Goal: Task Accomplishment & Management: Manage account settings

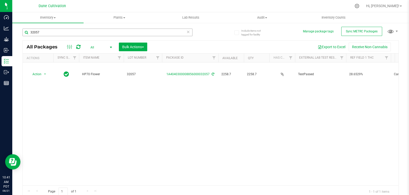
click at [53, 30] on input "32057" at bounding box center [107, 33] width 170 height 8
click at [42, 34] on input "32055" at bounding box center [107, 33] width 170 height 8
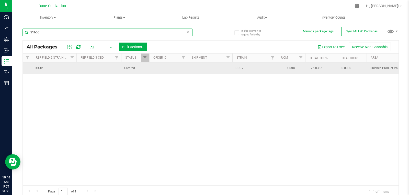
scroll to position [0, 361]
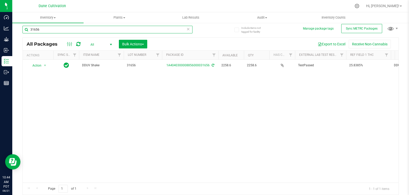
click at [42, 29] on input "31656" at bounding box center [107, 30] width 170 height 8
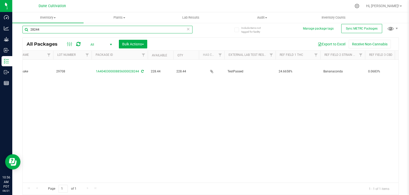
click at [49, 29] on input "28244" at bounding box center [107, 30] width 170 height 8
type input "32022"
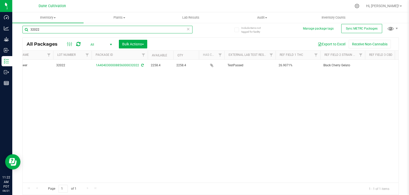
click at [57, 29] on input "32022" at bounding box center [107, 30] width 170 height 8
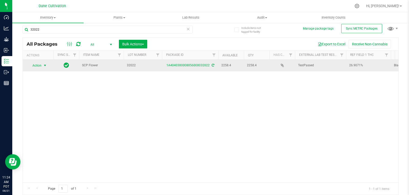
click at [43, 65] on span "select" at bounding box center [45, 66] width 4 height 4
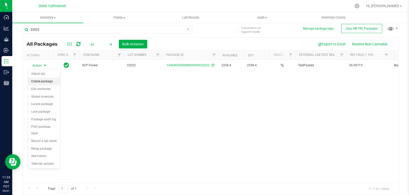
click at [49, 81] on li "Create package" at bounding box center [44, 82] width 32 height 8
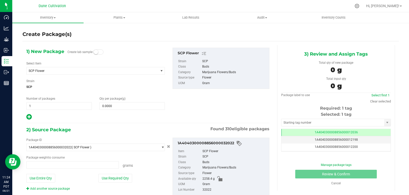
scroll to position [0, 0]
type input "0.0000 g"
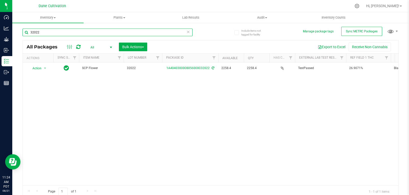
click at [57, 32] on input "32022" at bounding box center [107, 33] width 170 height 8
type input "32022"
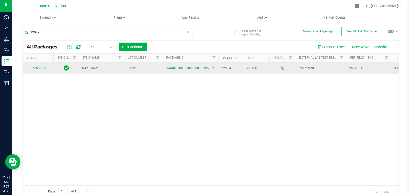
click at [40, 72] on span "Action" at bounding box center [35, 68] width 14 height 7
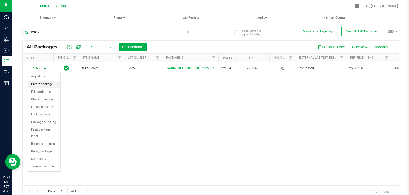
click at [47, 84] on li "Create package" at bounding box center [44, 85] width 32 height 8
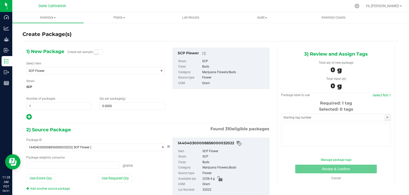
type input "0.0000 g"
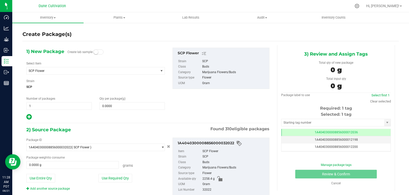
scroll to position [0, 0]
click at [57, 74] on span "SCP Flower" at bounding box center [93, 70] width 132 height 7
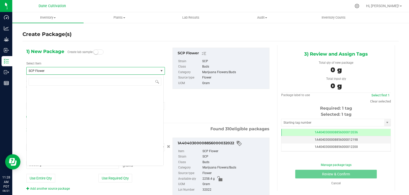
scroll to position [16732, 0]
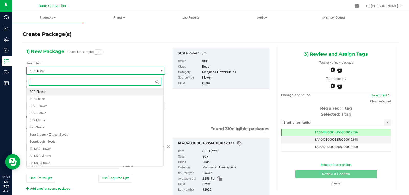
click at [63, 85] on input at bounding box center [95, 82] width 133 height 8
type input "black"
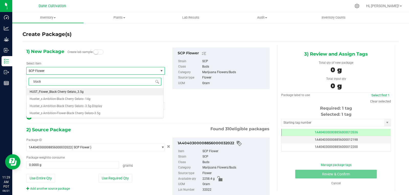
click at [67, 91] on span "HUST_Flower_Black Cherry Gelato_3.5g" at bounding box center [57, 92] width 54 height 4
type input "0"
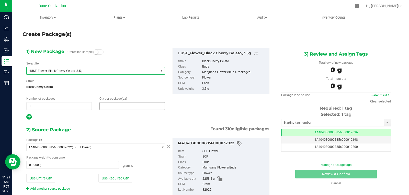
click at [113, 107] on span at bounding box center [131, 106] width 65 height 8
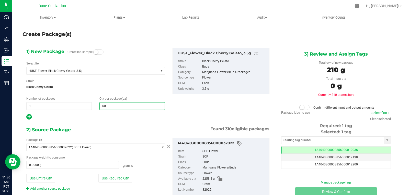
type input "600"
click at [121, 178] on button "Use Required Qty" at bounding box center [115, 178] width 34 height 9
type input "2100.0000 g"
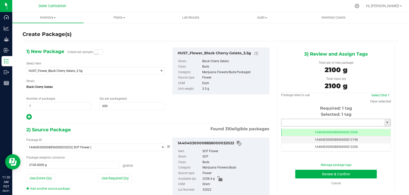
click at [294, 121] on input "text" at bounding box center [332, 122] width 103 height 7
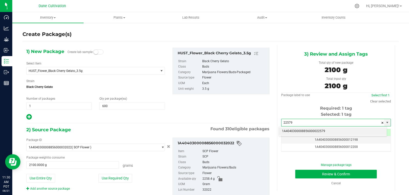
click at [300, 132] on li "1A4040300008856000022579" at bounding box center [333, 132] width 108 height 8
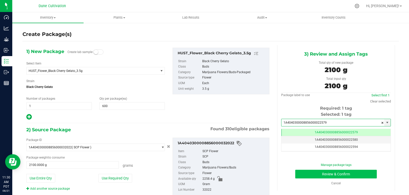
type input "1A4040300008856000022579"
click at [304, 176] on button "Review & Confirm" at bounding box center [335, 174] width 81 height 9
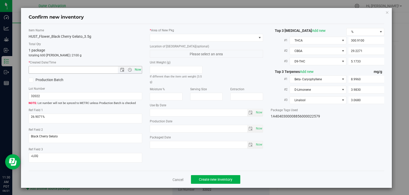
click at [136, 69] on span "Now" at bounding box center [137, 69] width 9 height 7
type input "8/21/2025 11:30 AM"
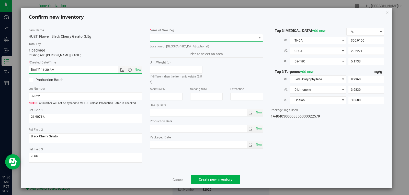
click at [201, 36] on span at bounding box center [203, 37] width 107 height 7
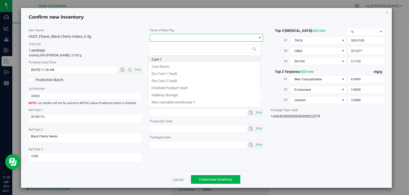
scroll to position [8, 112]
click at [181, 89] on li "Finished Product Vault" at bounding box center [204, 87] width 112 height 7
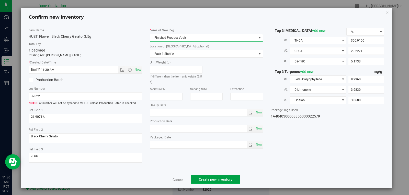
click at [196, 177] on button "Create new inventory" at bounding box center [215, 180] width 49 height 9
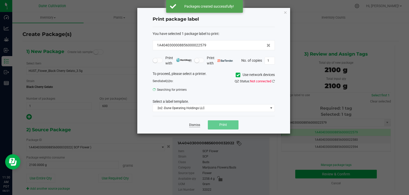
click at [195, 126] on link "Dismiss" at bounding box center [194, 125] width 11 height 4
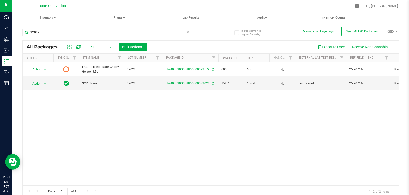
click at [80, 48] on icon at bounding box center [78, 46] width 4 height 5
click at [44, 82] on span "select" at bounding box center [45, 84] width 4 height 4
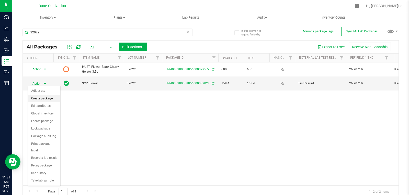
click at [45, 99] on li "Create package" at bounding box center [44, 99] width 32 height 8
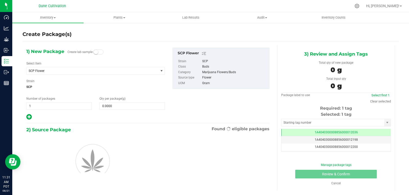
scroll to position [0, 0]
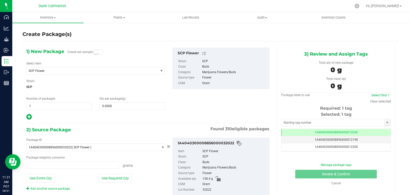
type input "0.0000 g"
click at [109, 73] on span "SCP Flower" at bounding box center [93, 70] width 132 height 7
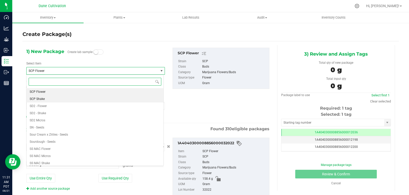
click at [87, 101] on li "SCP Shake" at bounding box center [95, 99] width 137 height 7
type input "0.0000"
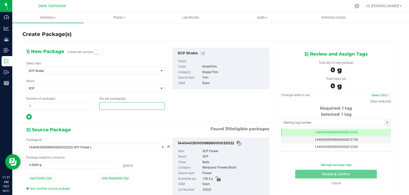
click at [116, 104] on span at bounding box center [131, 106] width 65 height 8
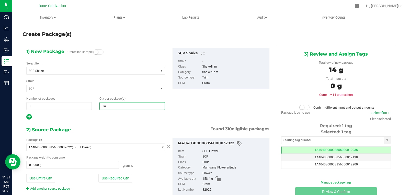
type input "146"
type input "146.0000"
click at [118, 178] on button "Use Required Qty" at bounding box center [115, 178] width 34 height 9
type input "146.0000 g"
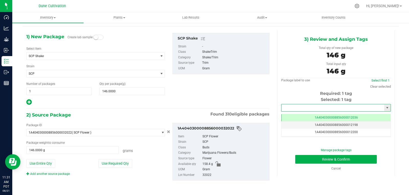
click at [292, 110] on input "text" at bounding box center [332, 107] width 103 height 7
click at [290, 117] on li "1A4040300008856000022580" at bounding box center [333, 117] width 108 height 8
type input "1A4040300008856000022580"
click at [305, 162] on button "Review & Confirm" at bounding box center [335, 159] width 81 height 9
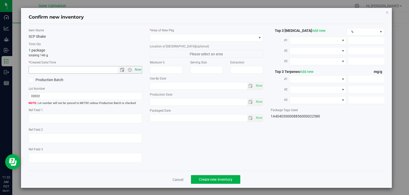
click at [138, 68] on span "Now" at bounding box center [137, 69] width 9 height 7
type input "8/21/2025 11:32 AM"
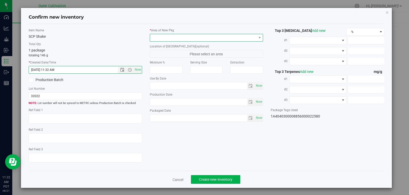
click at [181, 38] on span at bounding box center [203, 37] width 107 height 7
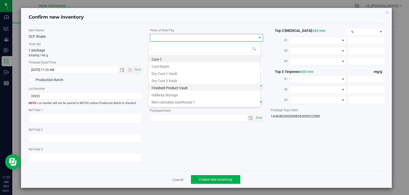
click at [181, 87] on li "Finished Product Vault" at bounding box center [204, 87] width 112 height 7
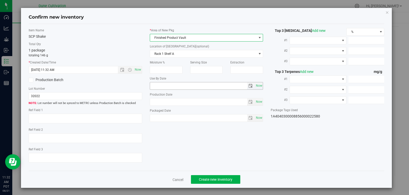
type textarea "26.9071%"
type textarea "Black Cherry Gelato"
type textarea "<LOQ"
type input "300.9100"
type input "29.2271"
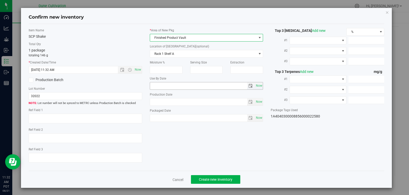
type input "5.1733"
type input "8.9960"
type input "3.9830"
type input "3.0680"
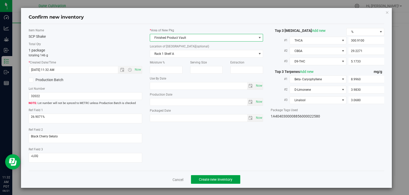
click at [220, 181] on span "Create new inventory" at bounding box center [215, 180] width 33 height 4
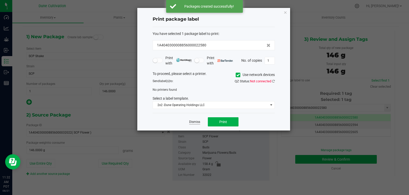
click at [194, 121] on link "Dismiss" at bounding box center [194, 122] width 11 height 4
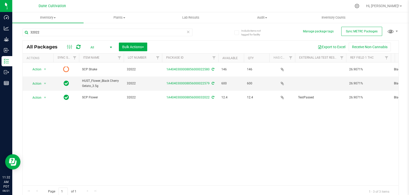
click at [79, 48] on icon at bounding box center [78, 46] width 4 height 5
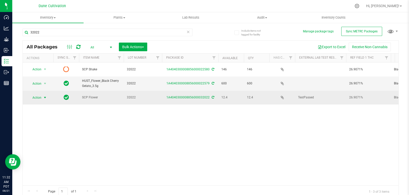
click at [42, 95] on span "select" at bounding box center [45, 97] width 6 height 7
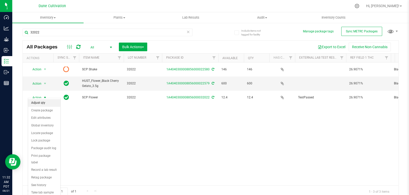
click at [41, 102] on li "Adjust qty" at bounding box center [44, 103] width 32 height 8
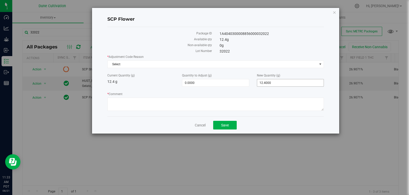
click at [271, 82] on span "12.4000 12.4" at bounding box center [290, 83] width 67 height 8
click at [271, 82] on input "12.4" at bounding box center [290, 82] width 66 height 7
type input "0"
type input "-12.4000"
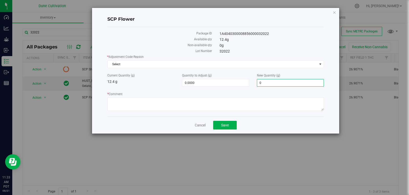
type input "0.0000"
click at [249, 111] on div "* Comment" at bounding box center [215, 102] width 216 height 21
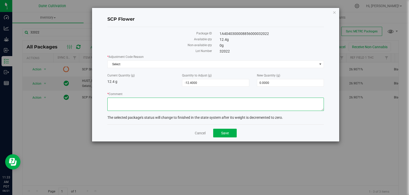
click at [251, 104] on textarea "* Comment" at bounding box center [215, 104] width 216 height 13
type textarea "Scale Variance"
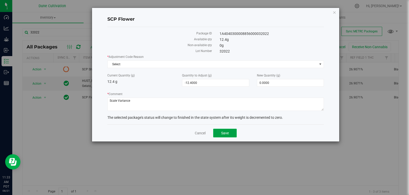
click at [229, 130] on button "Save" at bounding box center [225, 133] width 24 height 9
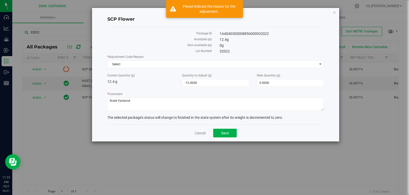
drag, startPoint x: 159, startPoint y: 104, endPoint x: 150, endPoint y: 95, distance: 13.2
click at [150, 95] on label "* Comment" at bounding box center [215, 94] width 216 height 5
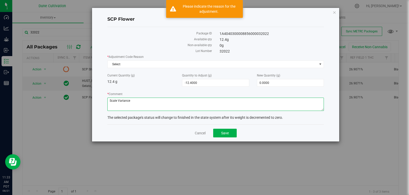
click at [150, 98] on textarea "* Comment" at bounding box center [215, 104] width 216 height 13
click at [110, 102] on textarea "* Comment" at bounding box center [215, 104] width 216 height 13
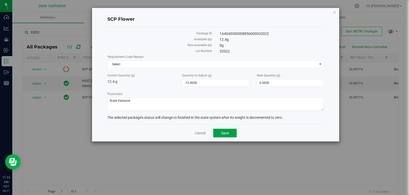
click at [226, 132] on span "Save" at bounding box center [225, 133] width 8 height 4
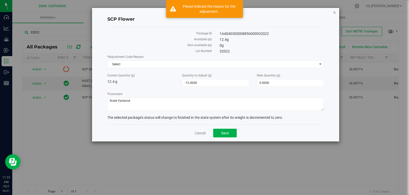
click at [335, 13] on icon "button" at bounding box center [334, 12] width 4 height 6
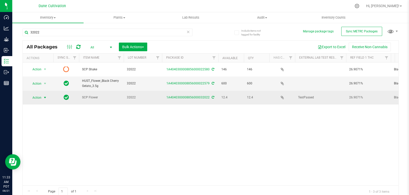
click at [43, 96] on span "select" at bounding box center [45, 98] width 4 height 4
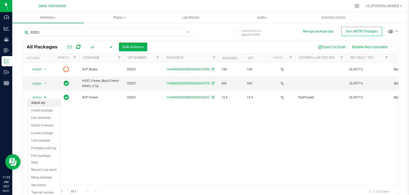
click at [45, 104] on li "Adjust qty" at bounding box center [44, 103] width 32 height 8
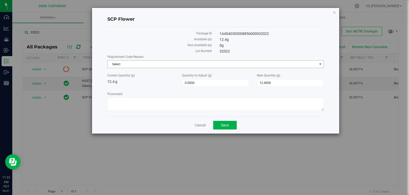
click at [178, 65] on span "Select" at bounding box center [212, 64] width 209 height 7
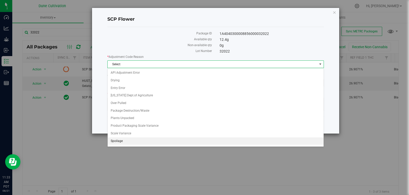
click at [156, 138] on li "Spoilage" at bounding box center [216, 142] width 216 height 8
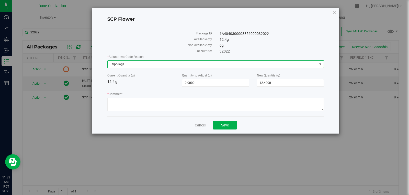
click at [147, 65] on span "Spoilage" at bounding box center [212, 64] width 209 height 7
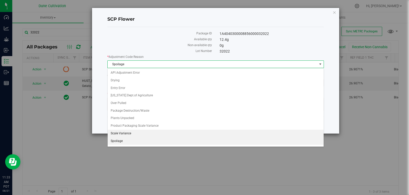
click at [137, 133] on li "Scale Variance" at bounding box center [216, 134] width 216 height 8
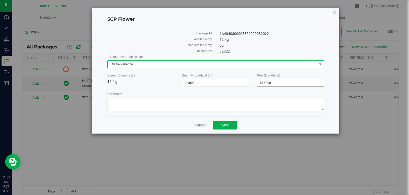
click at [278, 83] on span "12.4000 12.4" at bounding box center [290, 83] width 67 height 8
click at [0, 0] on input "12.4" at bounding box center [0, 0] width 0 height 0
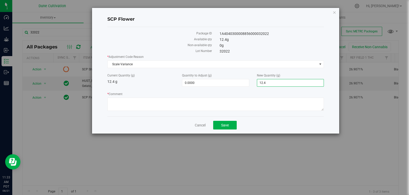
type input "0"
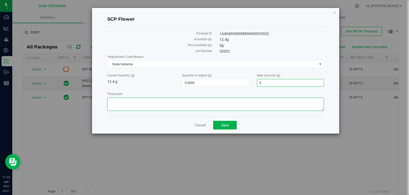
type input "-12.4000"
type input "0.0000"
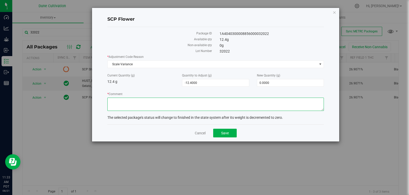
click at [252, 106] on textarea "* Comment" at bounding box center [215, 104] width 216 height 13
type textarea "Scale Variance"
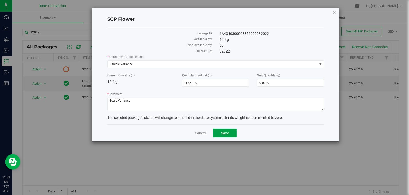
click at [226, 134] on span "Save" at bounding box center [225, 133] width 8 height 4
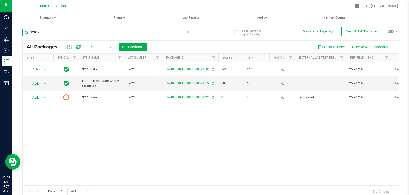
click at [51, 33] on input "32022" at bounding box center [107, 33] width 170 height 8
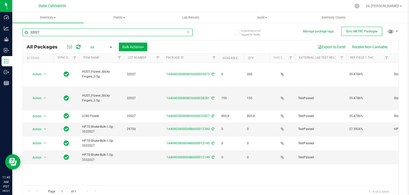
click at [43, 31] on input "32027" at bounding box center [107, 33] width 170 height 8
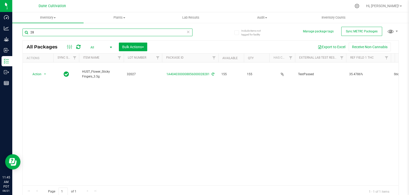
type input "2"
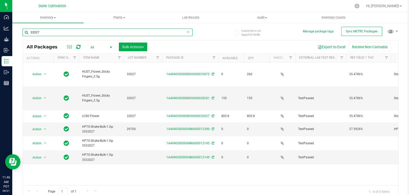
click at [42, 30] on input "32027" at bounding box center [107, 33] width 170 height 8
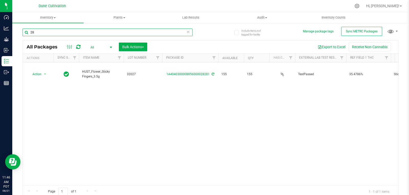
type input "2"
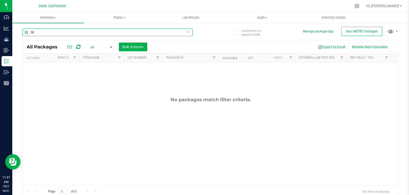
type input "2"
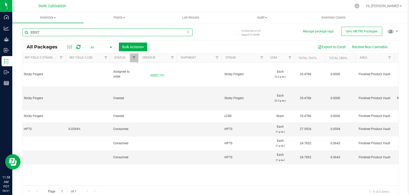
scroll to position [0, 371]
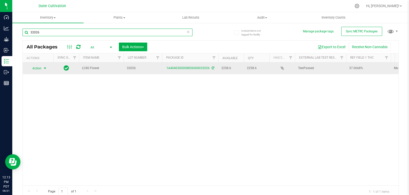
type input "32026"
click at [43, 70] on span "select" at bounding box center [45, 68] width 6 height 7
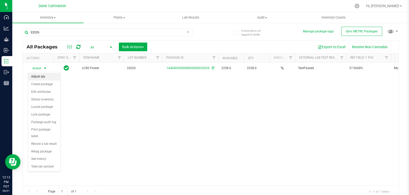
click at [47, 78] on li "Adjust qty" at bounding box center [44, 77] width 32 height 8
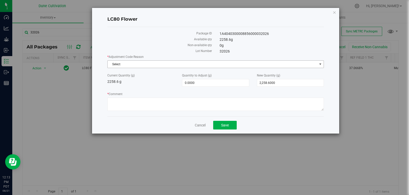
click at [145, 64] on span "Select" at bounding box center [212, 64] width 209 height 7
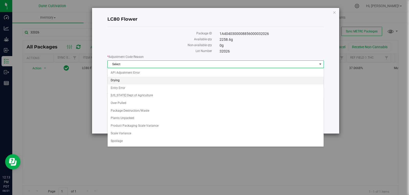
click at [130, 78] on li "Drying" at bounding box center [216, 81] width 216 height 8
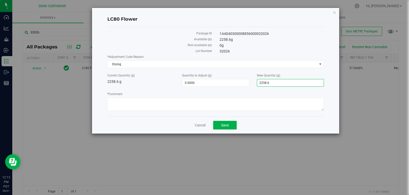
click at [278, 83] on span "2,258.6000 2258.6" at bounding box center [290, 83] width 67 height 8
click at [278, 83] on input "2258.6" at bounding box center [290, 82] width 66 height 7
type input "2256"
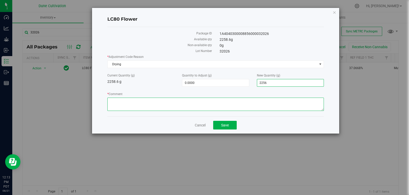
type input "-2.6000"
type input "2,256.0000"
click at [265, 98] on textarea "* Comment" at bounding box center [215, 104] width 216 height 13
type textarea "Moisture Loss"
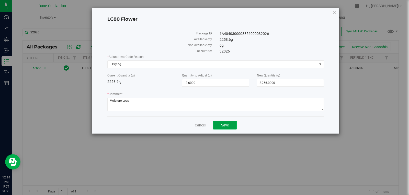
click at [227, 124] on span "Save" at bounding box center [225, 125] width 8 height 4
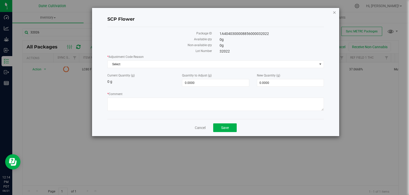
click at [332, 13] on icon "button" at bounding box center [334, 12] width 4 height 6
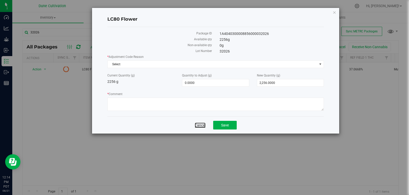
click at [201, 124] on link "Cancel" at bounding box center [200, 125] width 11 height 5
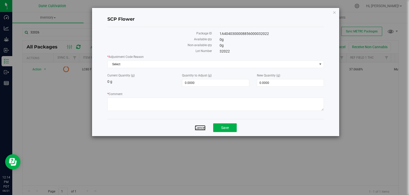
click at [197, 129] on link "Cancel" at bounding box center [200, 127] width 11 height 5
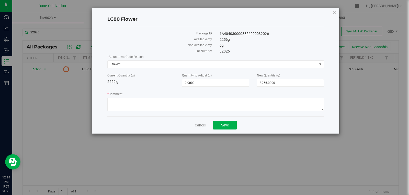
click at [330, 11] on div "LC80 Flower Package ID 1A4040300008856000032026 Available qty 2256 g Non-availa…" at bounding box center [215, 71] width 247 height 126
click at [336, 11] on icon "button" at bounding box center [334, 12] width 4 height 6
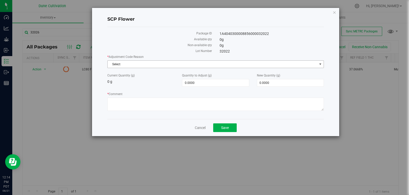
click at [222, 67] on span "Select" at bounding box center [212, 64] width 209 height 7
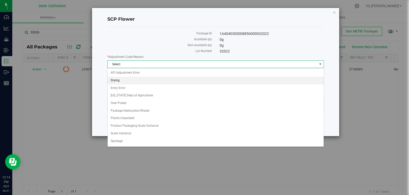
click at [178, 80] on li "Drying" at bounding box center [216, 81] width 216 height 8
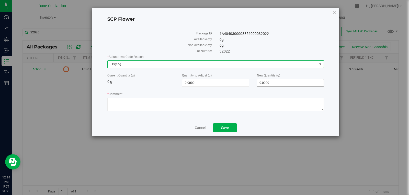
click at [268, 80] on span "0.0000 0" at bounding box center [290, 83] width 67 height 8
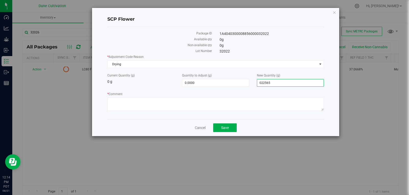
click at [285, 83] on input "022565" at bounding box center [290, 82] width 66 height 7
type input "2256"
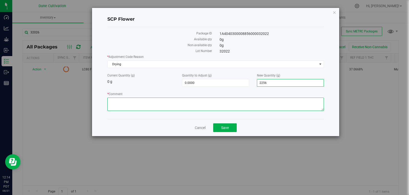
type input "2,256.0000"
click at [267, 102] on textarea "* Comment" at bounding box center [215, 104] width 216 height 13
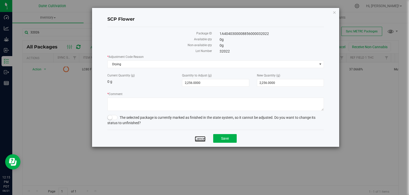
click at [201, 136] on link "Cancel" at bounding box center [200, 138] width 11 height 5
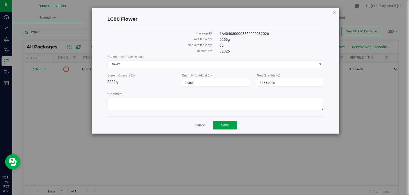
click at [221, 129] on button "Save" at bounding box center [225, 125] width 24 height 9
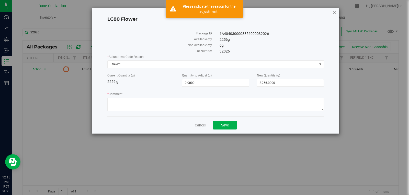
click at [334, 12] on icon "button" at bounding box center [334, 12] width 4 height 6
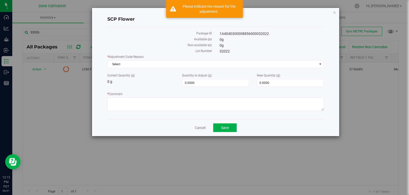
click at [334, 12] on icon "button" at bounding box center [334, 12] width 4 height 6
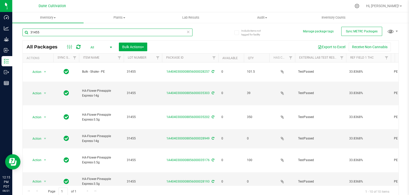
click at [58, 32] on input "31455" at bounding box center [107, 33] width 170 height 8
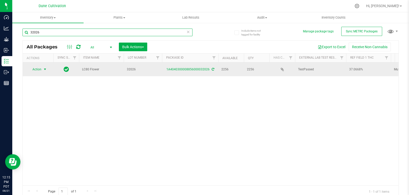
type input "32026"
click at [43, 70] on span "select" at bounding box center [45, 69] width 6 height 7
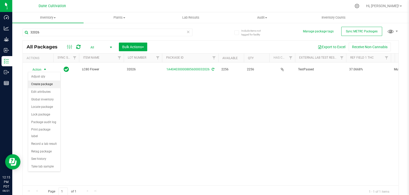
click at [43, 85] on li "Create package" at bounding box center [44, 85] width 32 height 8
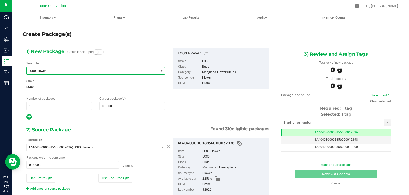
click at [54, 72] on span "LC80 Flower" at bounding box center [90, 71] width 122 height 4
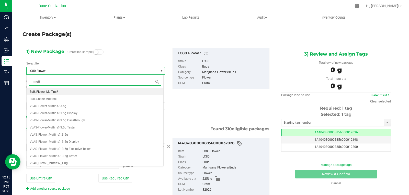
type input "muffi"
click at [89, 134] on li "VLAS_Flower_Muffins?_3.5g" at bounding box center [95, 134] width 137 height 7
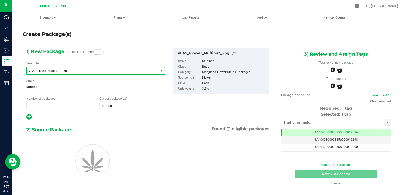
type input "0"
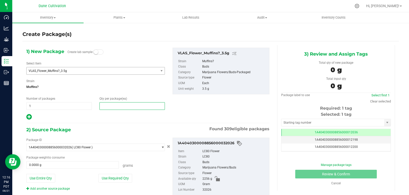
click at [106, 105] on span at bounding box center [131, 106] width 65 height 8
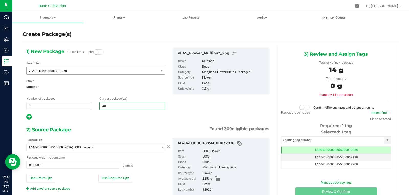
type input "400"
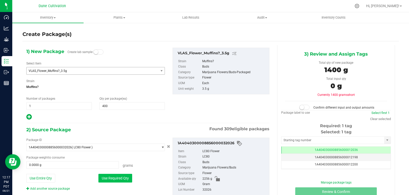
click at [113, 179] on button "Use Required Qty" at bounding box center [115, 178] width 34 height 9
type input "1400.0000 g"
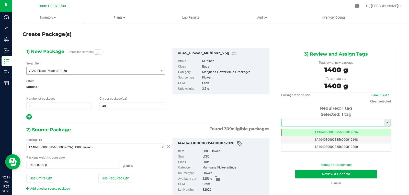
click at [304, 122] on input "text" at bounding box center [332, 122] width 103 height 7
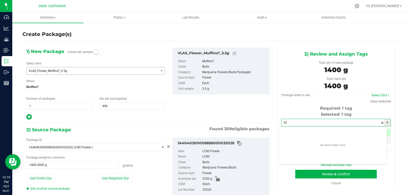
type input "3"
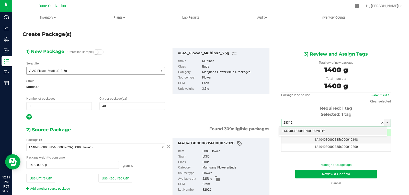
click at [305, 131] on li "1A4040300008856000028312" at bounding box center [333, 132] width 108 height 8
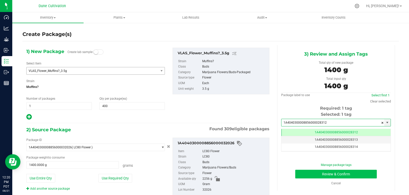
type input "1A4040300008856000028312"
click at [301, 172] on button "Review & Confirm" at bounding box center [335, 174] width 81 height 9
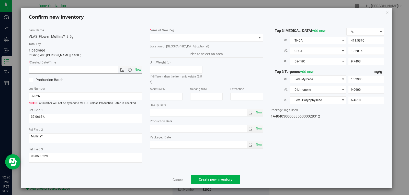
click at [138, 71] on span "Now" at bounding box center [137, 69] width 9 height 7
type input "8/21/2025 12:20 PM"
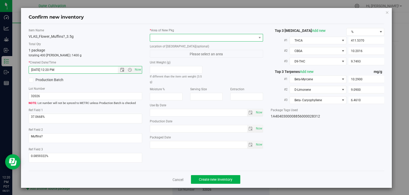
click at [246, 41] on span at bounding box center [203, 37] width 107 height 7
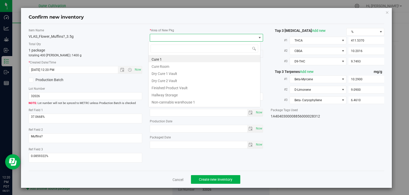
scroll to position [8, 112]
click at [215, 90] on li "Finished Product Vault" at bounding box center [204, 87] width 112 height 7
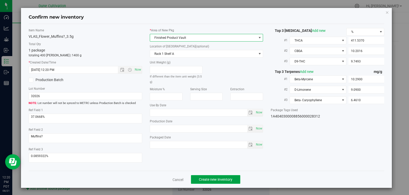
click at [213, 180] on span "Create new inventory" at bounding box center [215, 180] width 33 height 4
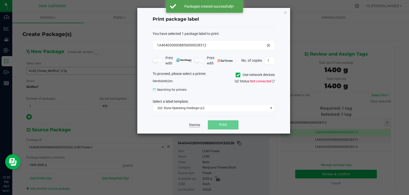
click at [196, 126] on link "Dismiss" at bounding box center [194, 125] width 11 height 4
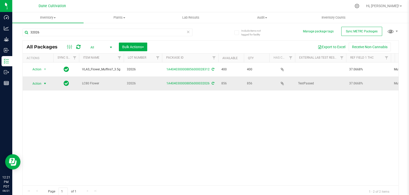
click at [42, 83] on span "select" at bounding box center [45, 83] width 6 height 7
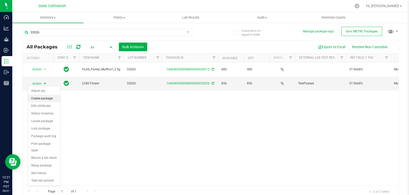
click at [49, 97] on li "Create package" at bounding box center [44, 99] width 32 height 8
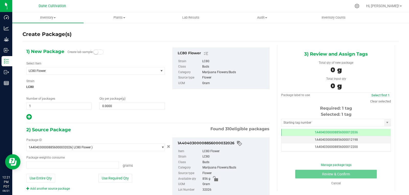
type input "0.0000 g"
click at [57, 69] on span "LC80 Flower" at bounding box center [90, 71] width 122 height 4
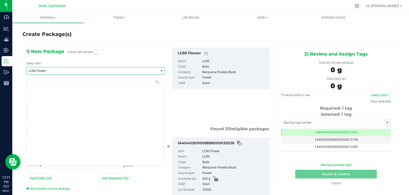
scroll to position [14035, 0]
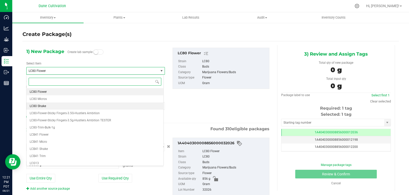
click at [48, 106] on li "LC80 Shake" at bounding box center [95, 106] width 137 height 7
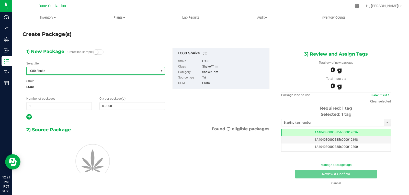
type input "0.0000"
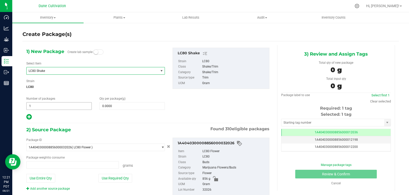
type input "0.0000 g"
click at [138, 107] on span at bounding box center [131, 106] width 65 height 8
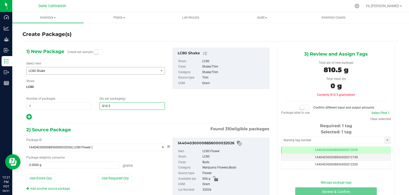
type input "810.50"
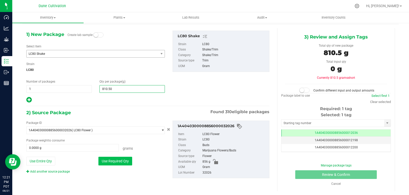
type input "810.5000"
click at [119, 161] on button "Use Required Qty" at bounding box center [115, 161] width 34 height 9
type input "810.5000 g"
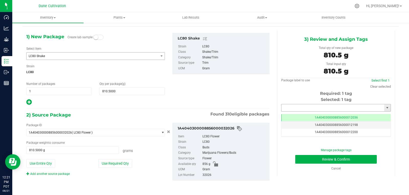
click at [292, 107] on input "text" at bounding box center [332, 107] width 103 height 7
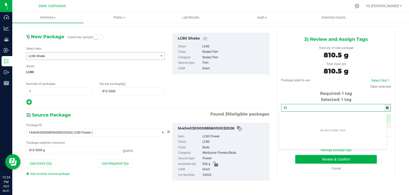
type input "3"
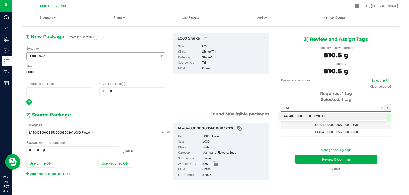
click at [301, 119] on li "1A4040300008856000028313" at bounding box center [333, 117] width 108 height 8
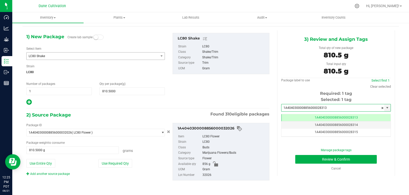
scroll to position [0, 0]
type input "1A4040300008856000028313"
click at [303, 157] on button "Review & Confirm" at bounding box center [335, 159] width 81 height 9
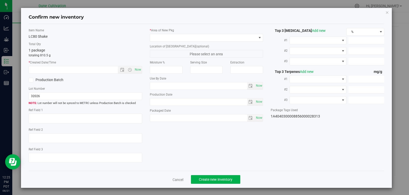
type textarea "37.0668%"
type textarea "Muffins?"
type textarea "0.0859322%"
type input "411.5370"
type input "10.2016"
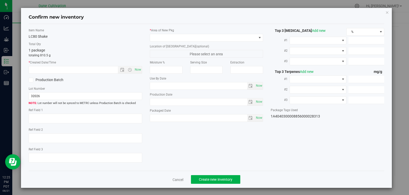
type input "9.7493"
type input "10.2900"
type input "9.0900"
type input "6.4610"
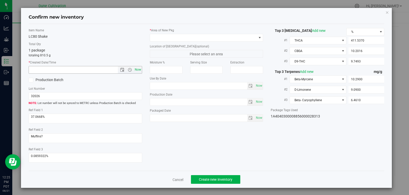
click at [133, 67] on span "Now" at bounding box center [137, 69] width 9 height 7
type input "8/21/2025 12:25 PM"
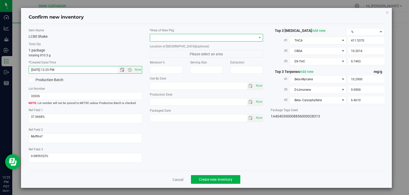
click at [190, 39] on span at bounding box center [203, 37] width 107 height 7
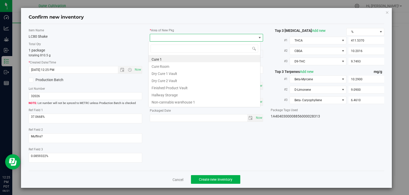
scroll to position [8, 112]
click at [178, 89] on li "Finished Product Vault" at bounding box center [204, 87] width 112 height 7
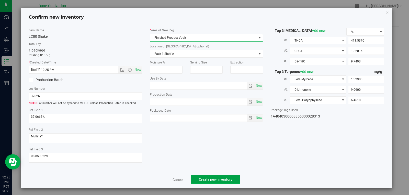
click at [207, 182] on button "Create new inventory" at bounding box center [215, 180] width 49 height 9
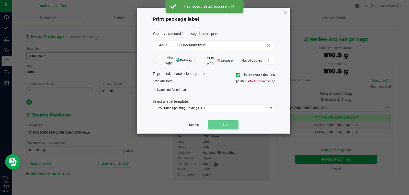
click at [192, 125] on link "Dismiss" at bounding box center [194, 125] width 11 height 4
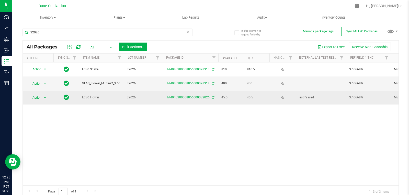
click at [44, 96] on span "select" at bounding box center [45, 98] width 4 height 4
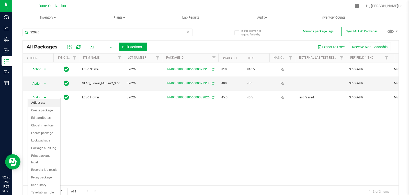
click at [44, 101] on li "Adjust qty" at bounding box center [44, 103] width 32 height 8
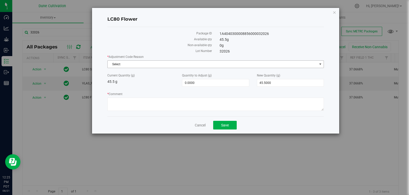
click at [193, 64] on span "Select" at bounding box center [212, 64] width 209 height 7
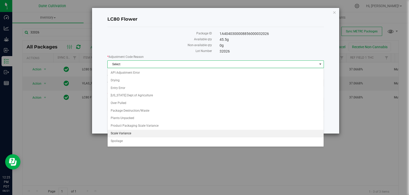
click at [152, 132] on li "Scale Variance" at bounding box center [216, 134] width 216 height 8
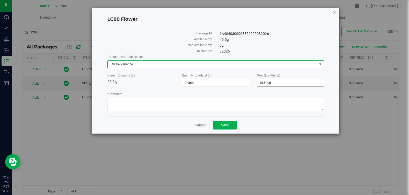
click at [268, 80] on span "45.5000 45.5" at bounding box center [290, 83] width 67 height 8
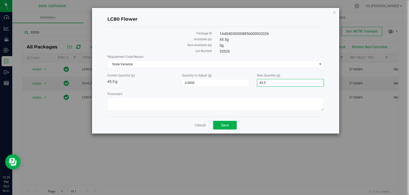
click at [268, 80] on input "45.5" at bounding box center [290, 82] width 66 height 7
type input "0"
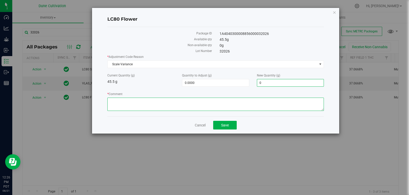
type input "-45.5000"
type input "0.0000"
click at [259, 98] on textarea "* Comment" at bounding box center [215, 104] width 216 height 13
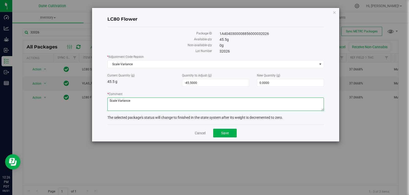
type textarea "Scale Variance"
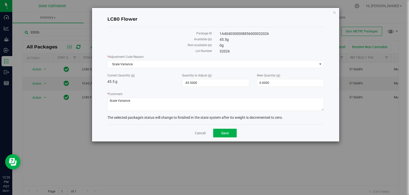
click at [199, 130] on div "Cancel Save" at bounding box center [215, 133] width 216 height 17
click at [199, 132] on link "Cancel" at bounding box center [200, 133] width 11 height 5
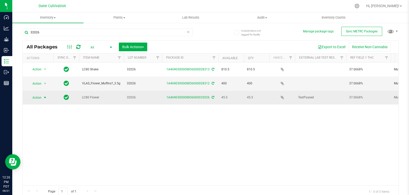
click at [43, 96] on span "select" at bounding box center [45, 98] width 4 height 4
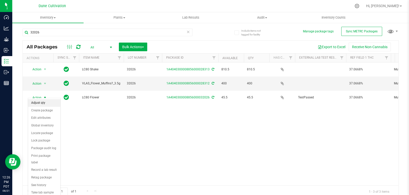
click at [42, 100] on li "Adjust qty" at bounding box center [44, 103] width 32 height 8
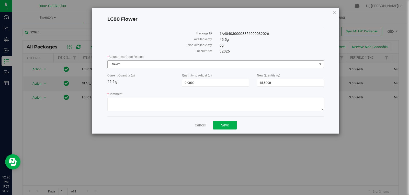
click at [194, 63] on span "Select" at bounding box center [212, 64] width 209 height 7
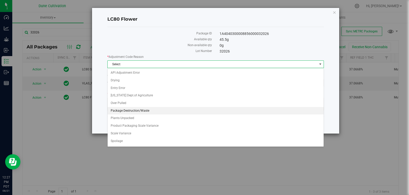
click at [165, 109] on li "Package Destruction/Waste" at bounding box center [216, 111] width 216 height 8
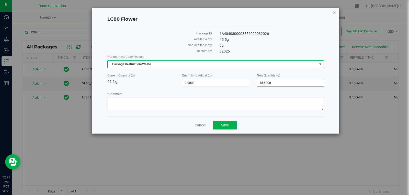
click at [267, 82] on span "45.5000 45.5" at bounding box center [290, 83] width 67 height 8
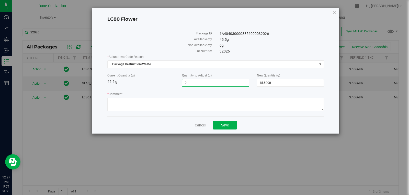
click at [205, 86] on span "0.0000 0" at bounding box center [215, 83] width 67 height 8
click at [205, 86] on input "0" at bounding box center [215, 82] width 66 height 7
type input "-2.70"
type input "-2.7000"
type input "42.8000"
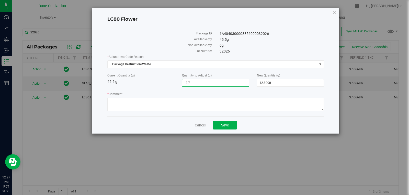
click at [215, 112] on div "* Comment" at bounding box center [215, 102] width 216 height 21
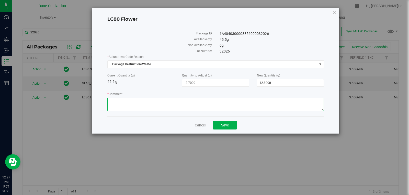
click at [217, 104] on textarea "* Comment" at bounding box center [215, 104] width 216 height 13
type textarea "S"
type textarea "Stem Waste"
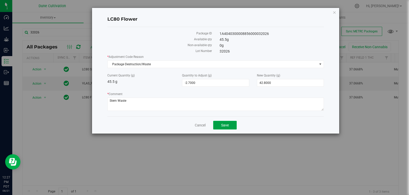
click at [217, 124] on button "Save" at bounding box center [225, 125] width 24 height 9
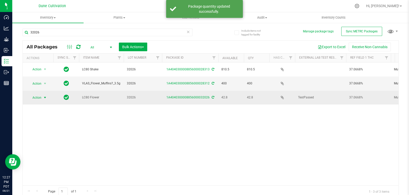
click at [40, 94] on span "Action" at bounding box center [35, 97] width 14 height 7
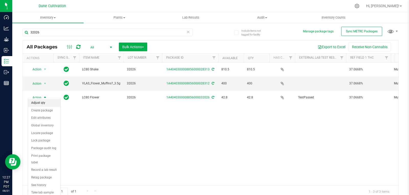
click at [41, 102] on li "Adjust qty" at bounding box center [44, 103] width 32 height 8
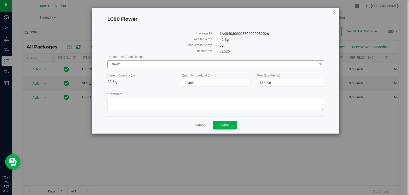
click at [153, 65] on span "Select" at bounding box center [212, 64] width 209 height 7
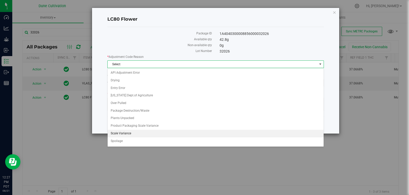
click at [144, 135] on li "Scale Variance" at bounding box center [216, 134] width 216 height 8
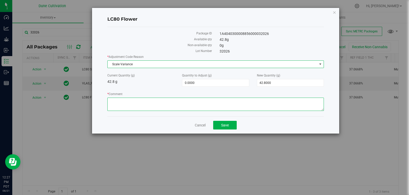
click at [159, 98] on textarea "* Comment" at bounding box center [215, 104] width 216 height 13
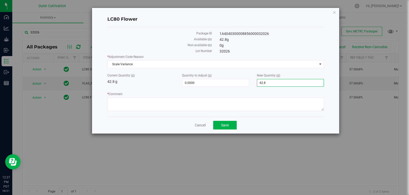
click at [267, 83] on span "42.8000 42.8" at bounding box center [290, 83] width 67 height 8
click at [267, 83] on input "42.8" at bounding box center [290, 82] width 66 height 7
type input "0"
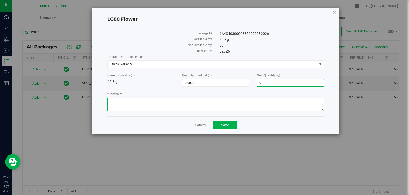
type input "-42.8000"
type input "0.0000"
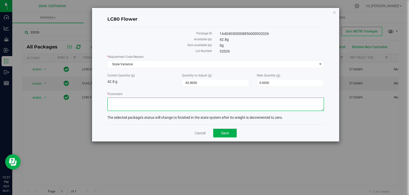
click at [252, 107] on textarea "* Comment" at bounding box center [215, 104] width 216 height 13
type textarea "Scale Variance"
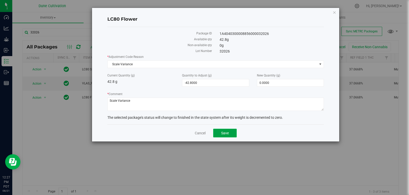
click at [226, 131] on span "Save" at bounding box center [225, 133] width 8 height 4
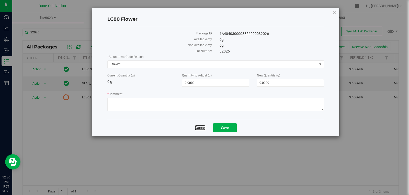
click at [202, 126] on link "Cancel" at bounding box center [200, 127] width 11 height 5
click at [331, 14] on div "LC80 Flower Package ID 1A4040300008856000032026 Available qty 0 g Non-available…" at bounding box center [215, 72] width 247 height 129
click at [334, 14] on icon "button" at bounding box center [334, 12] width 4 height 6
click at [222, 126] on span "Save" at bounding box center [225, 128] width 8 height 4
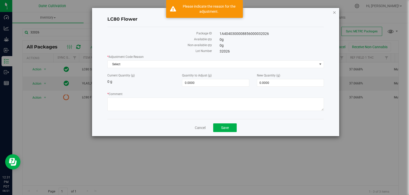
click at [335, 13] on icon "button" at bounding box center [334, 12] width 4 height 6
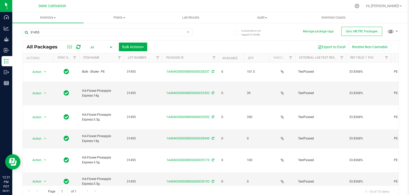
click at [55, 37] on div "31455" at bounding box center [107, 35] width 170 height 12
click at [56, 35] on input "31455" at bounding box center [107, 33] width 170 height 8
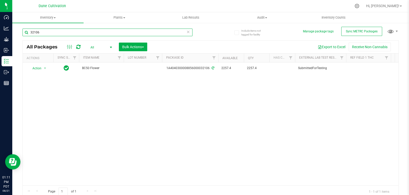
type input "32106"
